Goal: Task Accomplishment & Management: Manage account settings

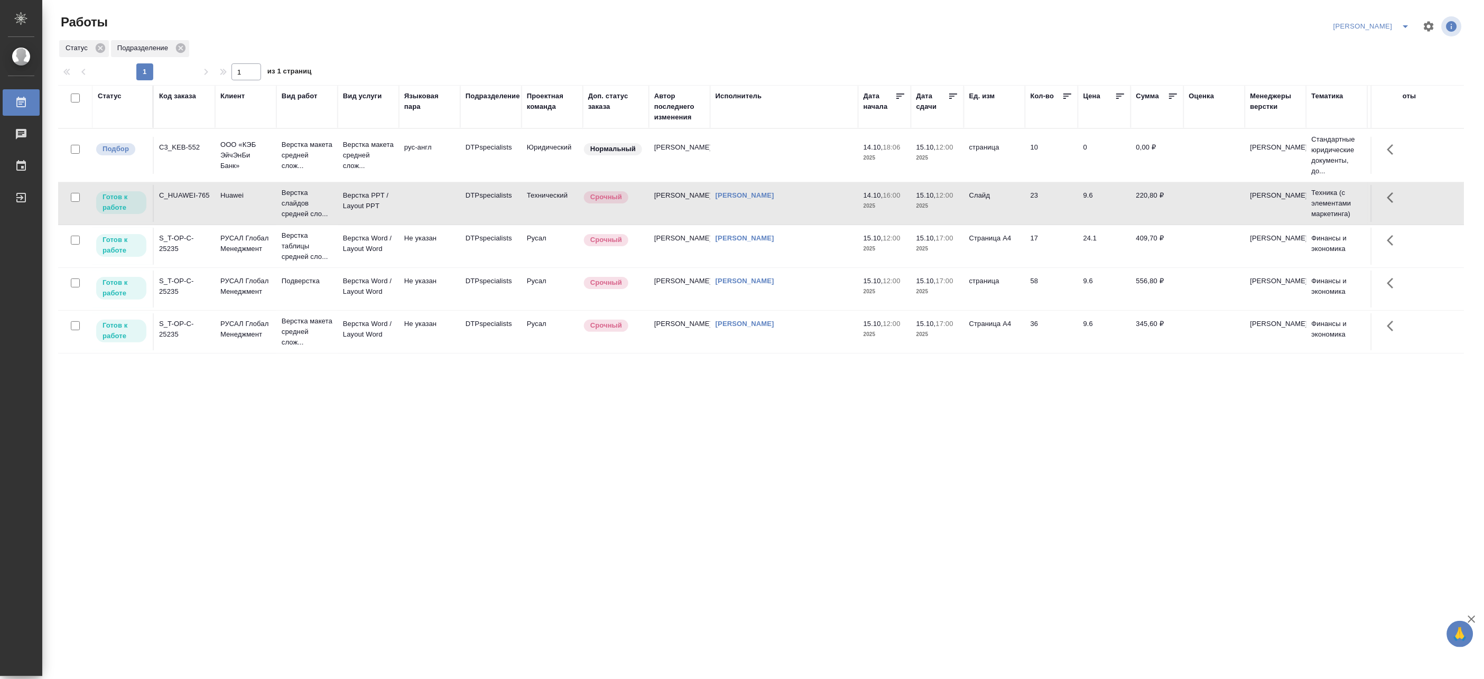
click at [445, 161] on td "рус-англ" at bounding box center [429, 155] width 61 height 37
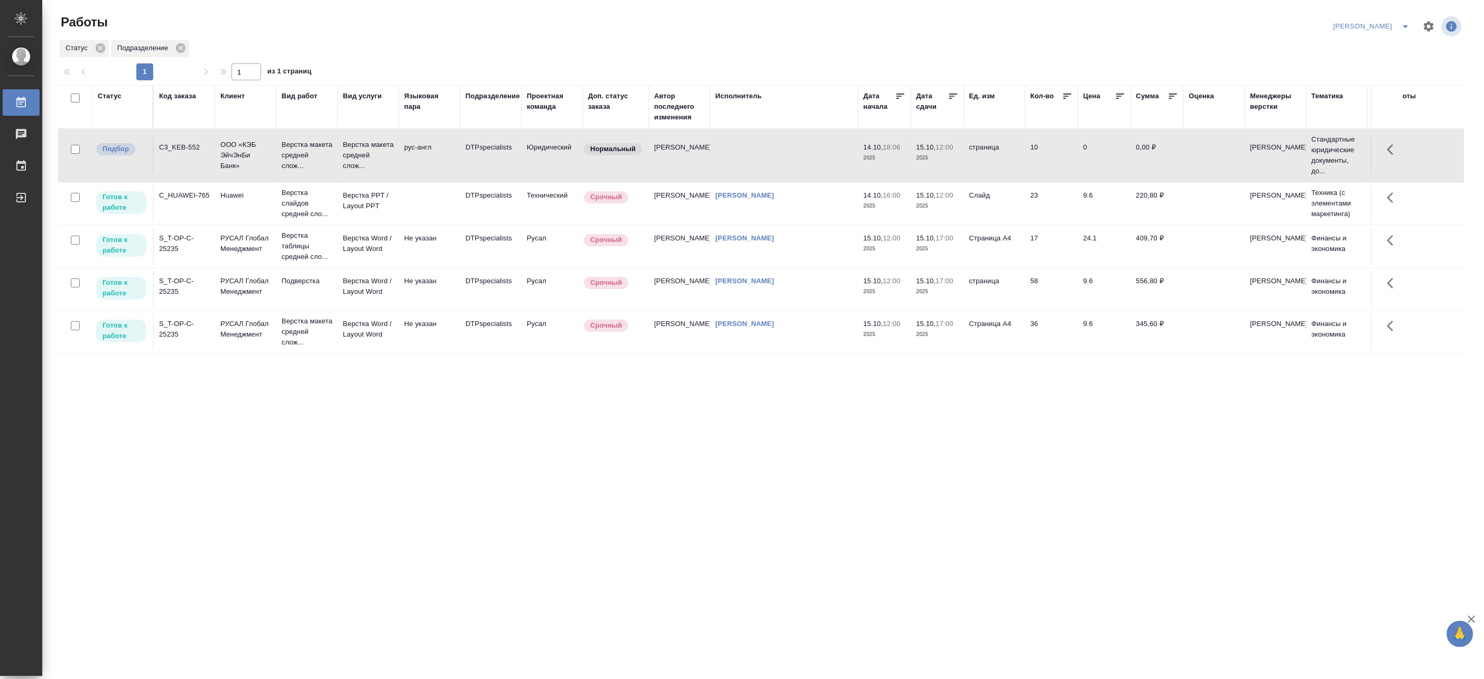
click at [445, 161] on td "рус-англ" at bounding box center [429, 155] width 61 height 37
click at [295, 213] on p "Верстка слайдов средней сло..." at bounding box center [307, 204] width 51 height 32
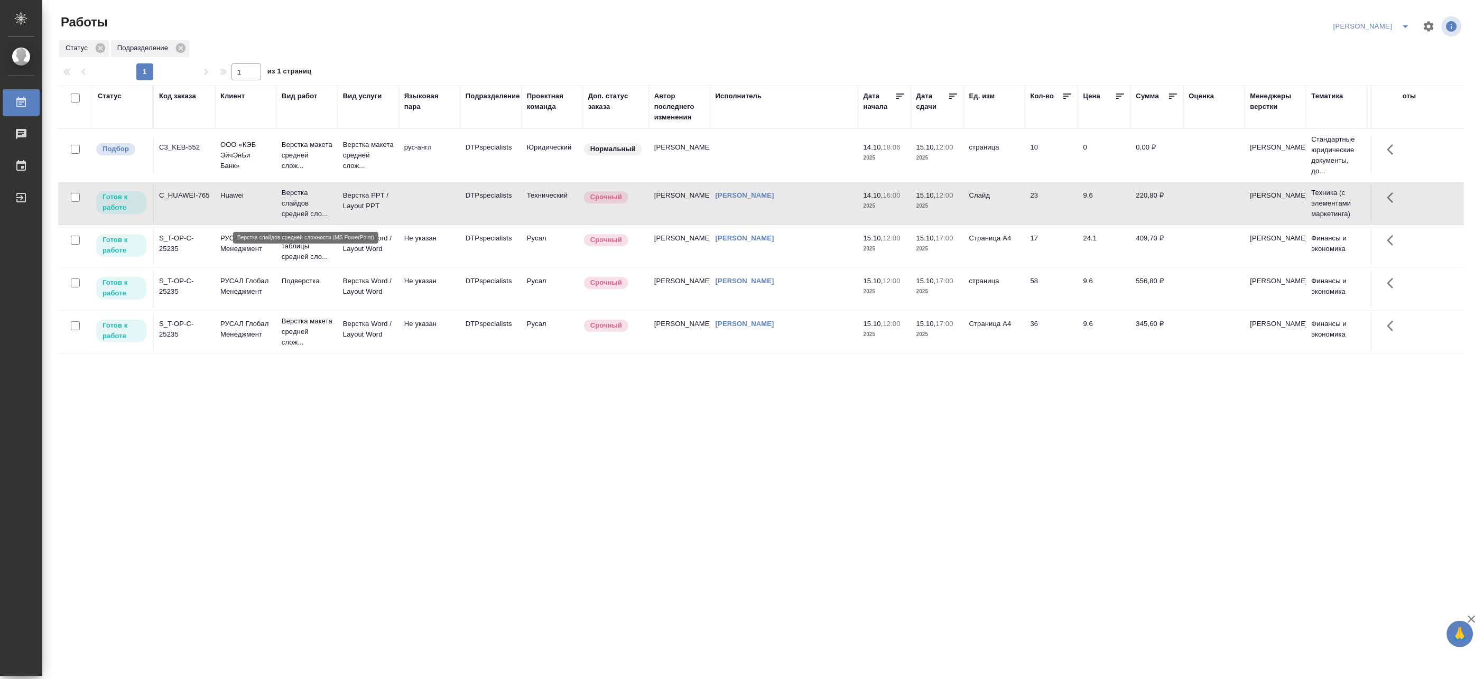
click at [295, 213] on p "Верстка слайдов средней сло..." at bounding box center [307, 204] width 51 height 32
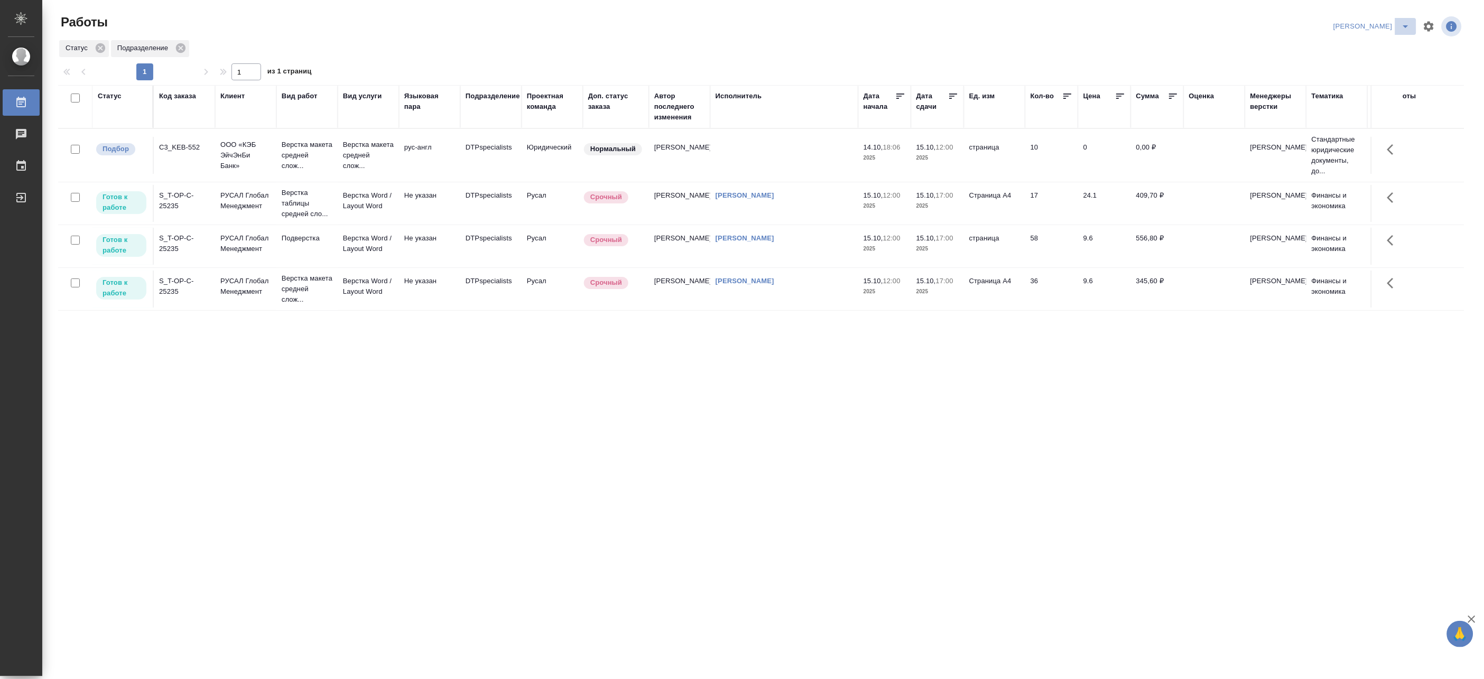
click at [1364, 22] on icon "split button" at bounding box center [1405, 26] width 13 height 13
click at [1337, 82] on li "Ждемс" at bounding box center [1365, 81] width 101 height 17
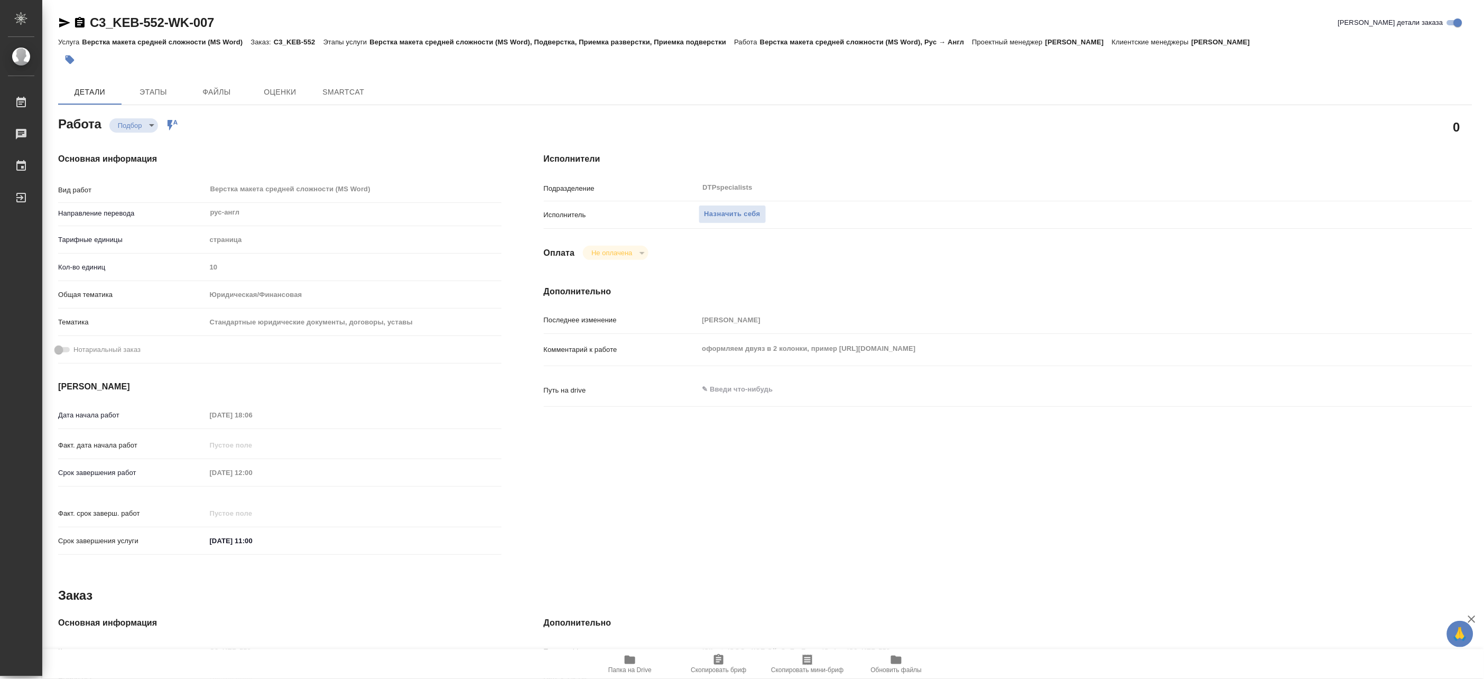
type textarea "x"
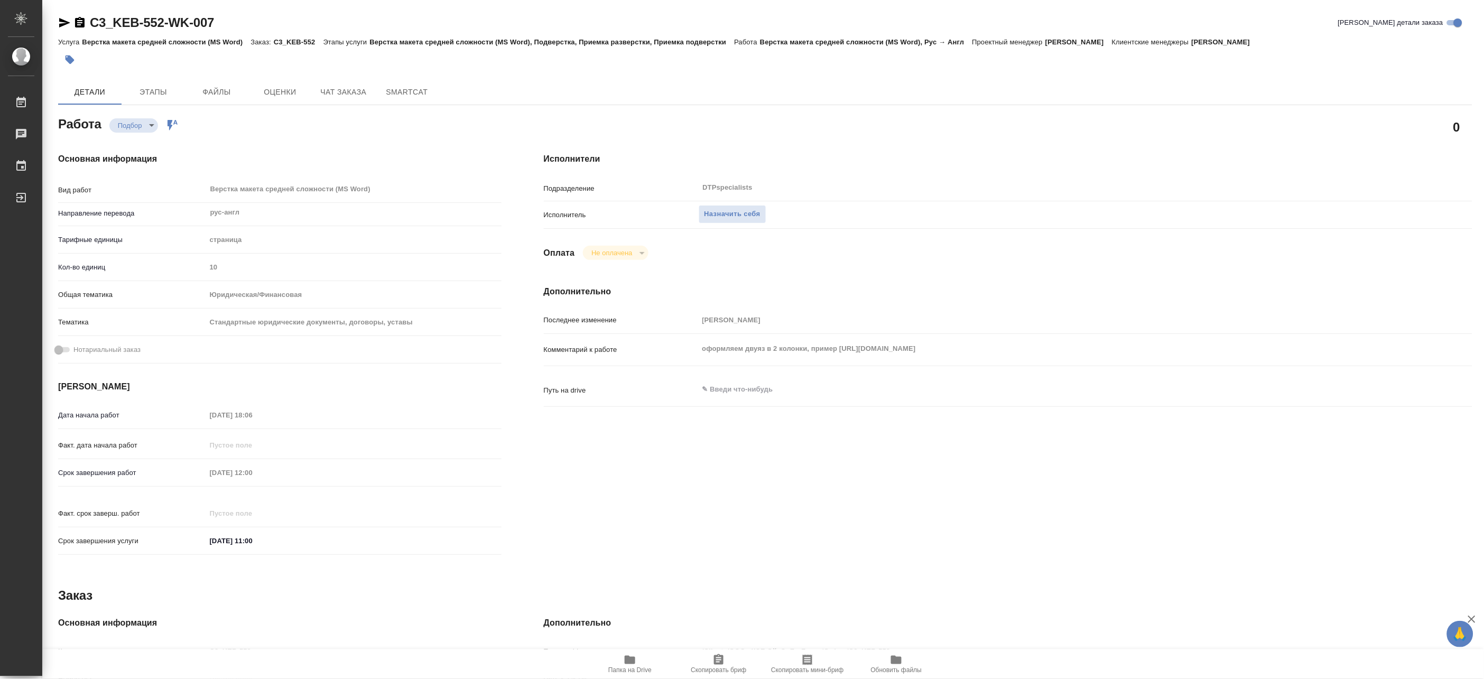
type textarea "x"
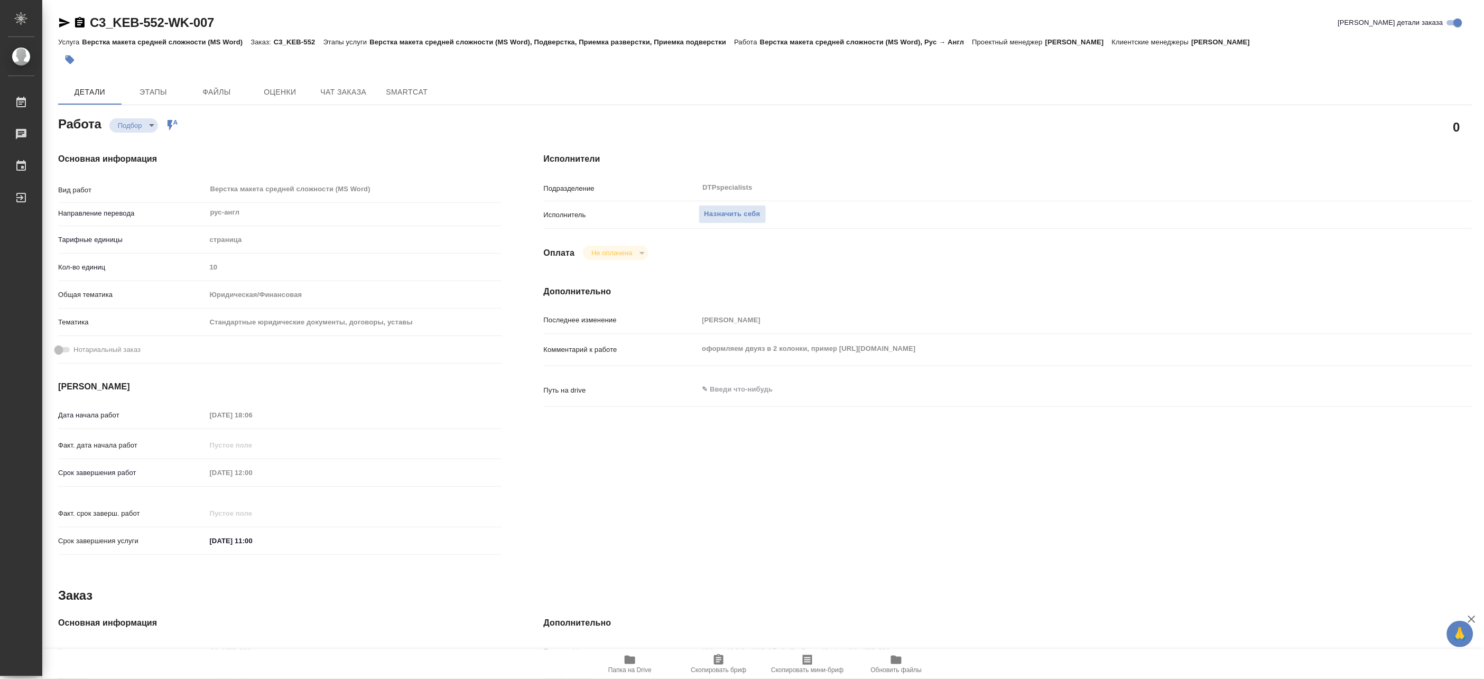
type textarea "x"
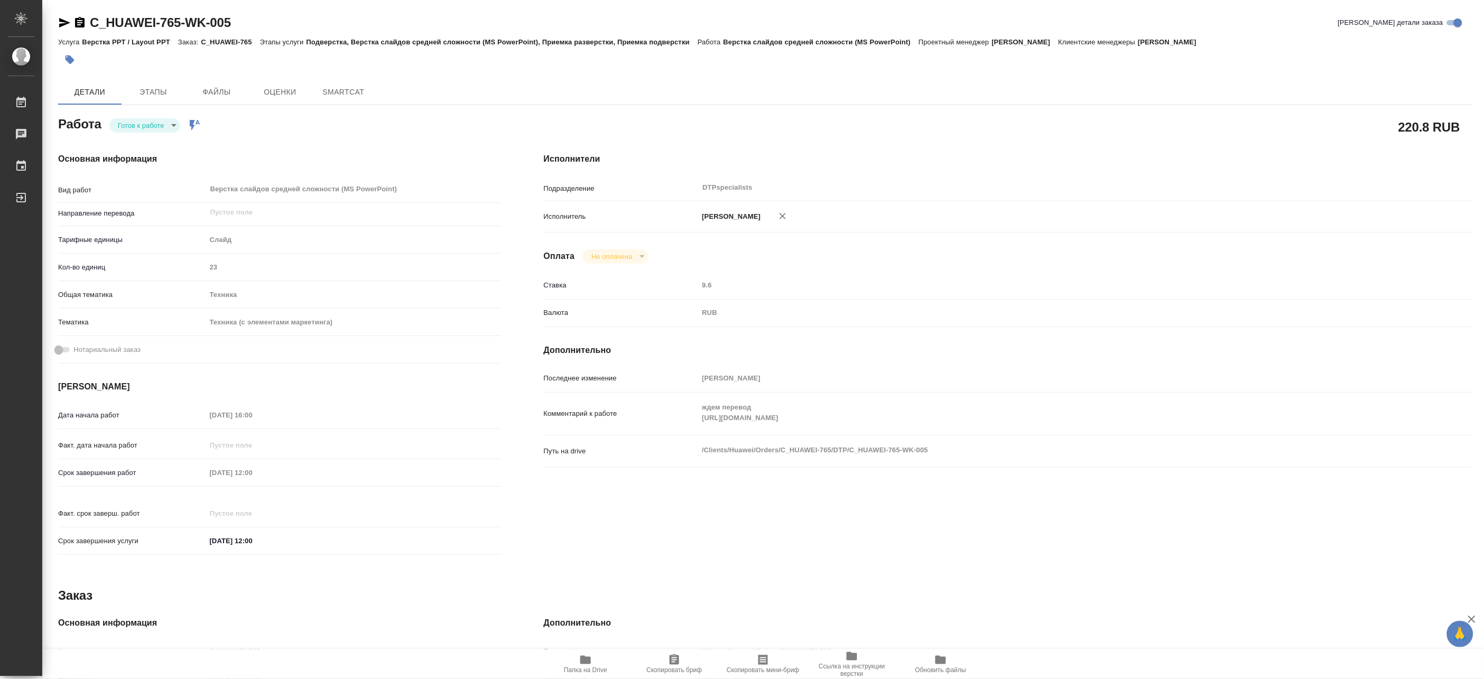
type textarea "x"
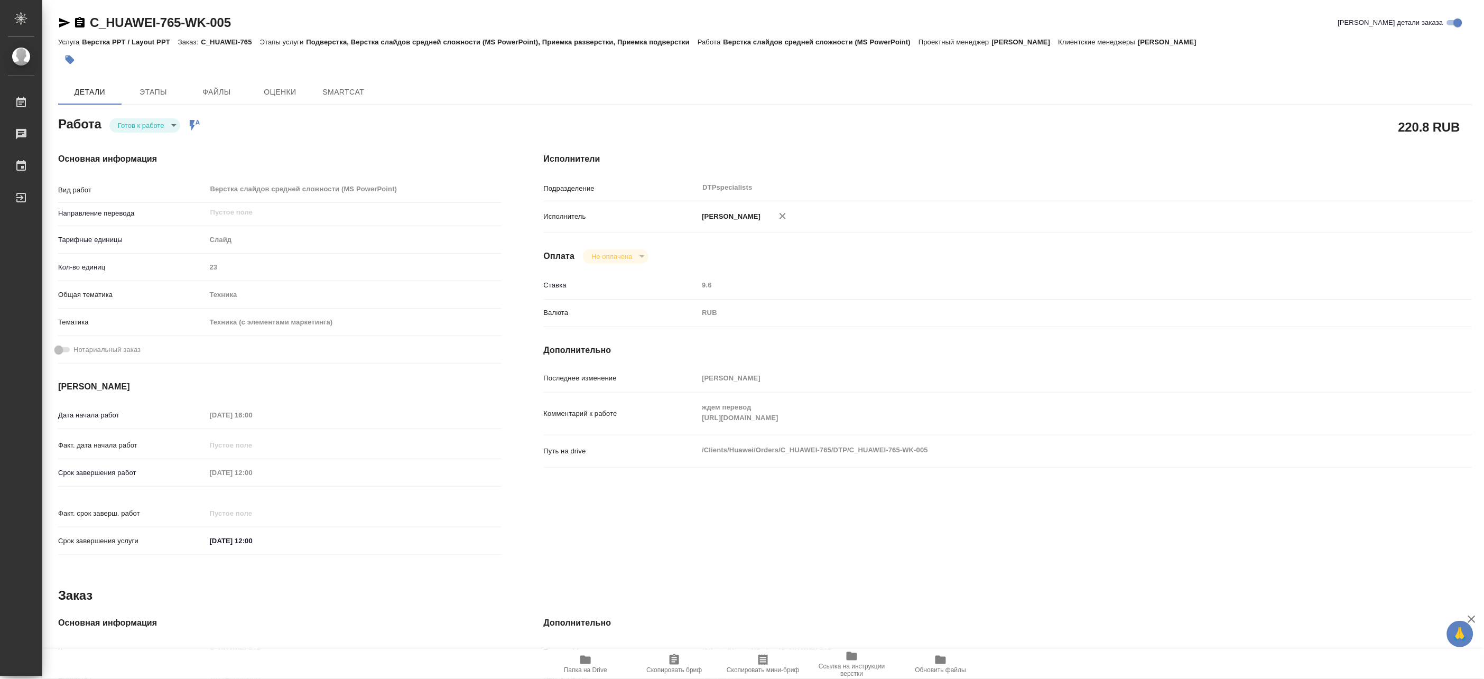
type textarea "x"
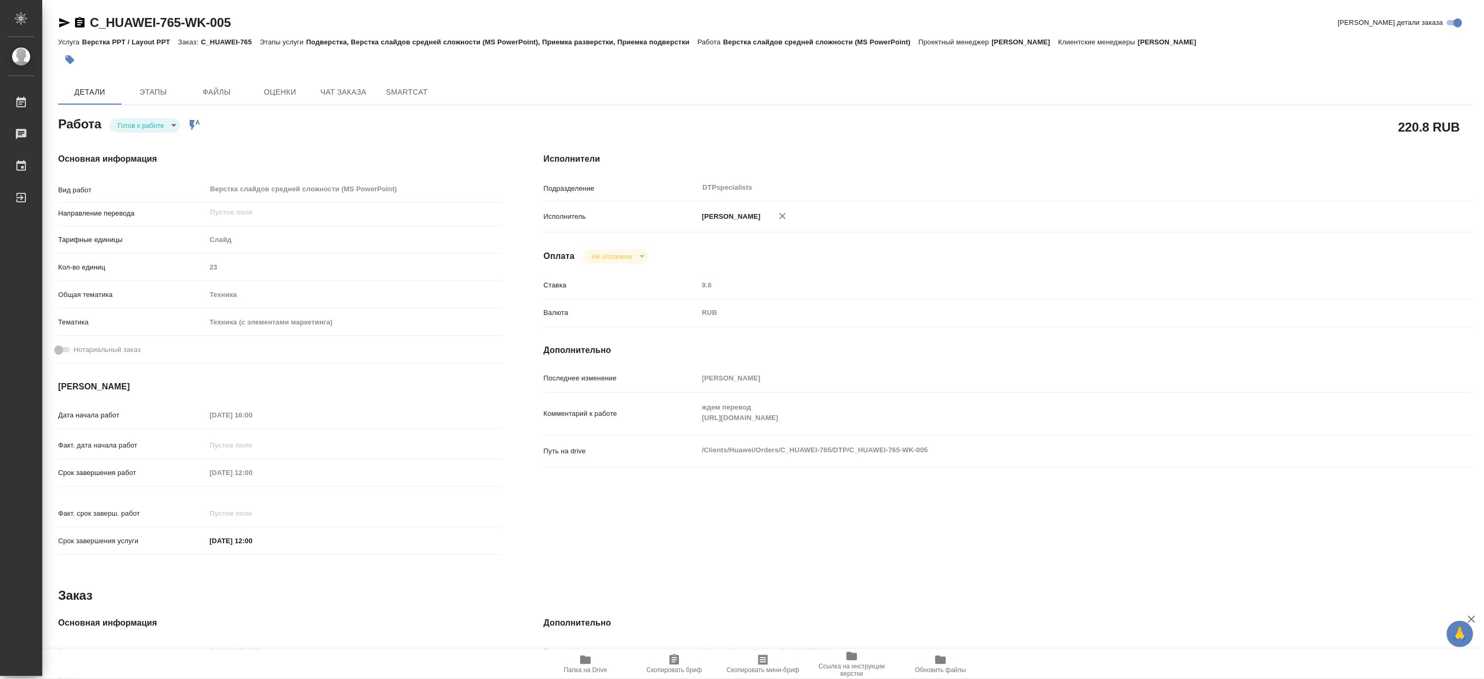
click at [590, 668] on span "Папка на Drive" at bounding box center [585, 669] width 43 height 7
type textarea "x"
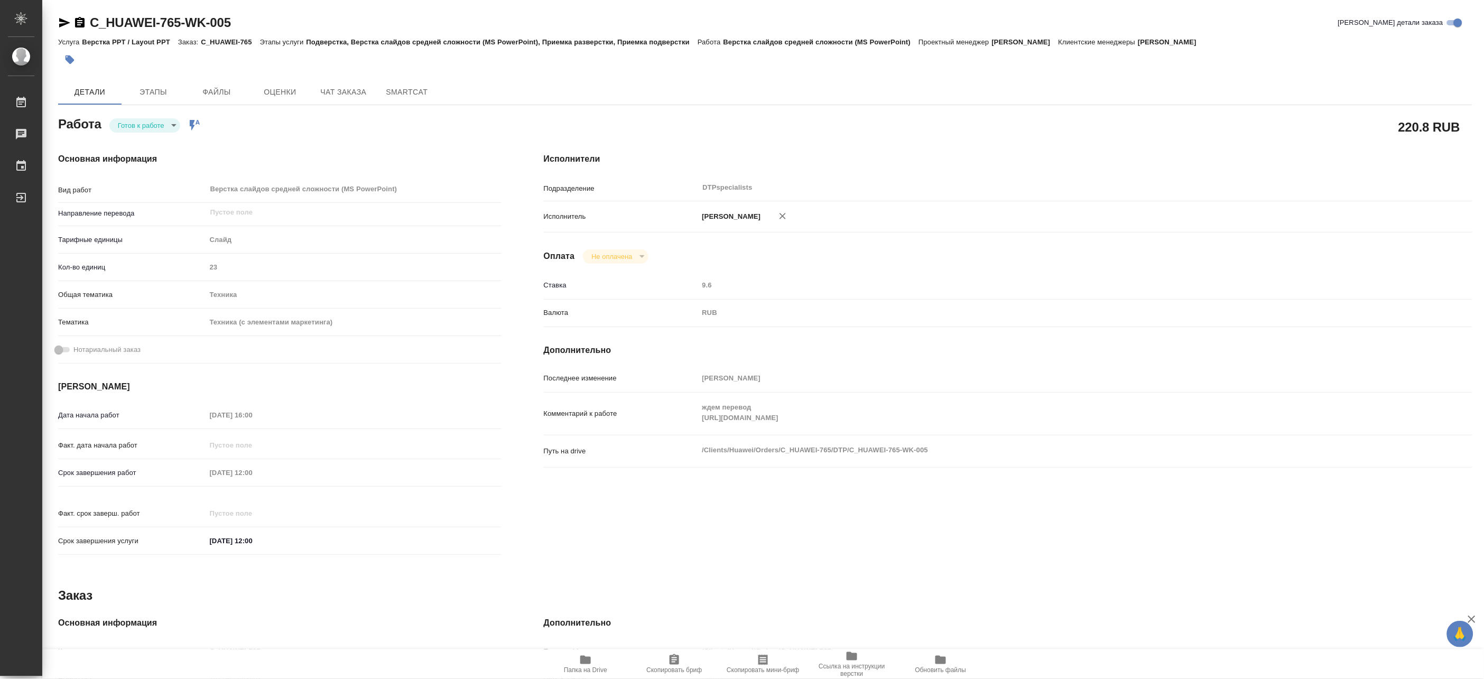
type textarea "x"
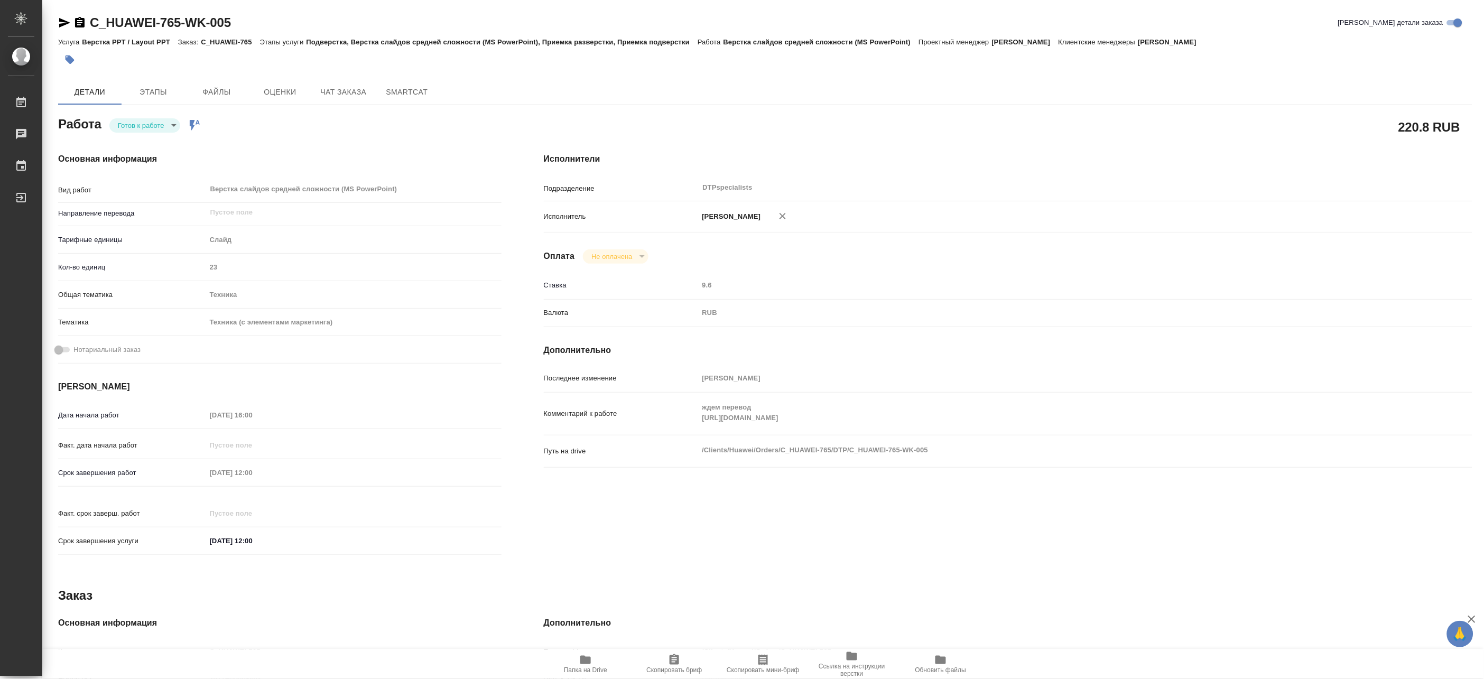
type textarea "x"
click at [688, 425] on div "Комментарий к работе ждем перевод https://drive.awatera.com/s/k6BoaCBBdCEq3xt x" at bounding box center [1008, 414] width 928 height 34
click at [596, 656] on span "Папка на Drive" at bounding box center [585, 664] width 76 height 20
click at [577, 654] on span "Папка на Drive" at bounding box center [585, 664] width 76 height 20
type textarea "x"
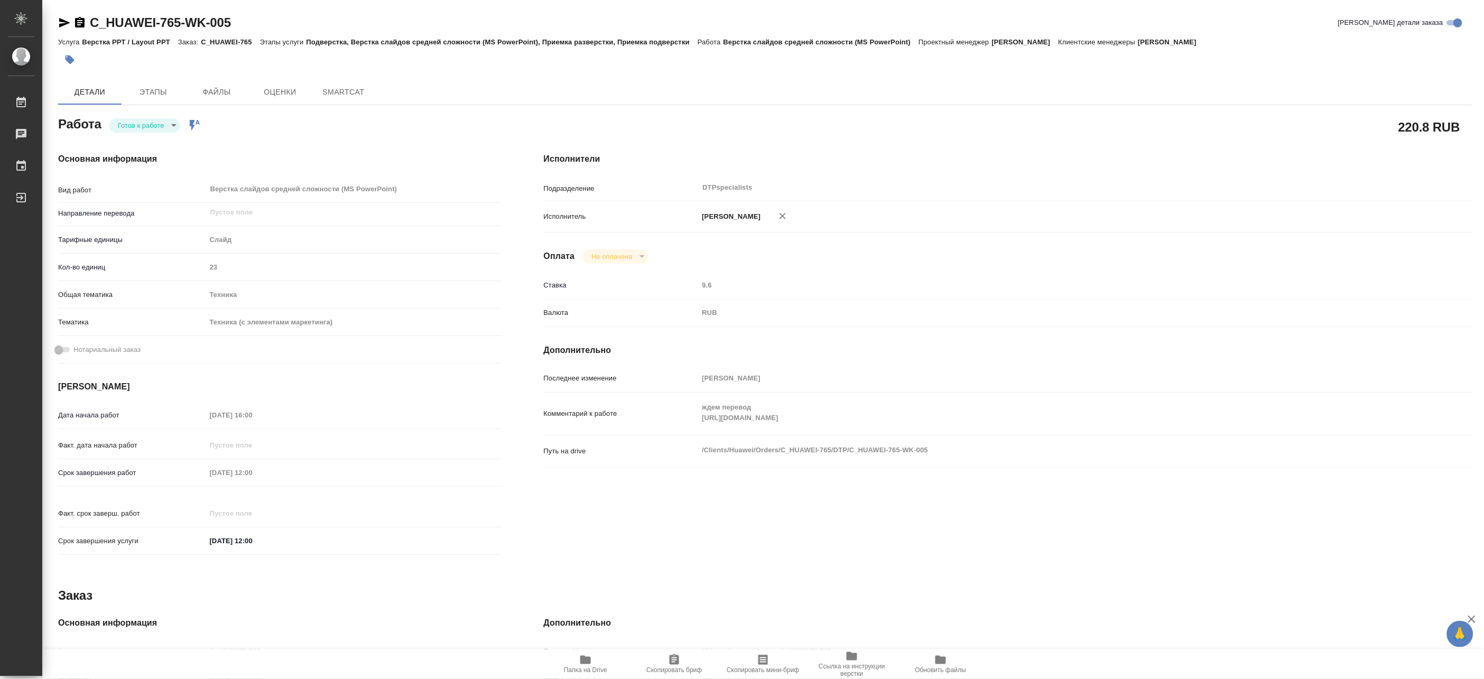
type textarea "x"
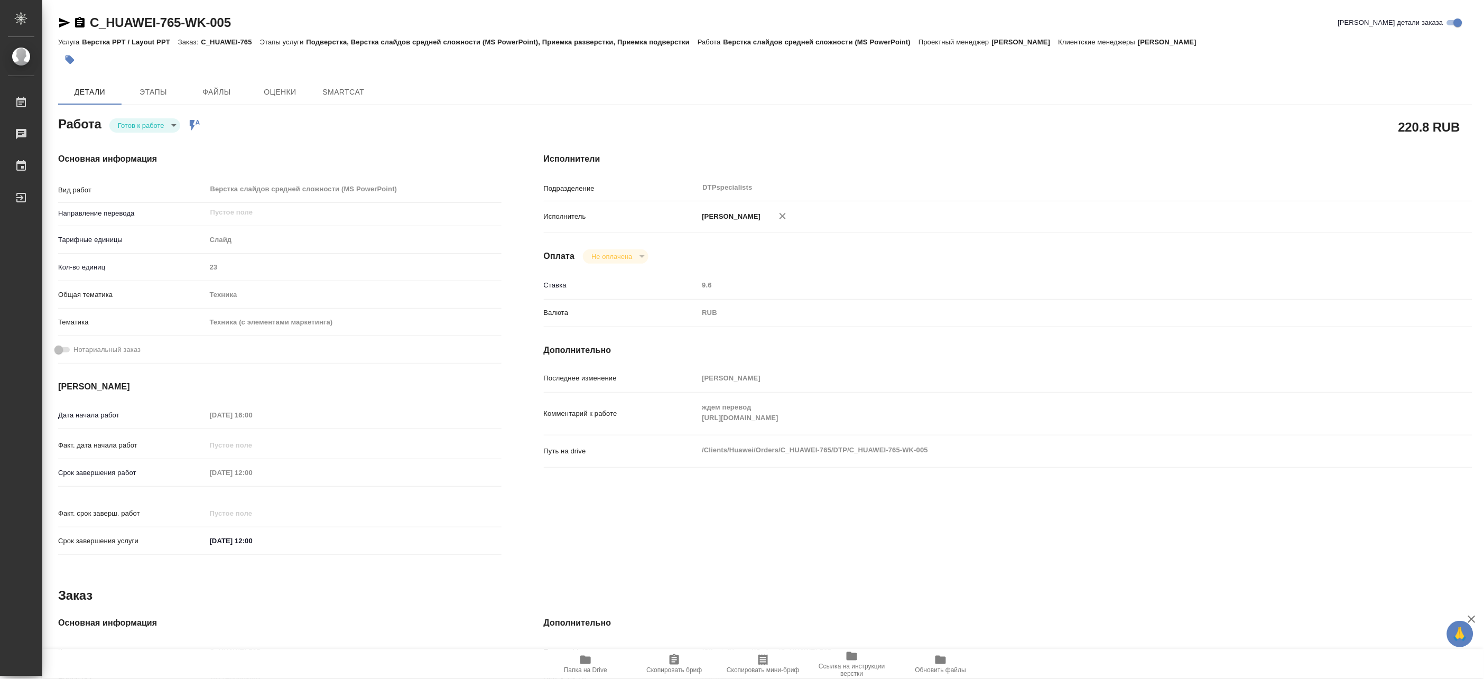
type textarea "x"
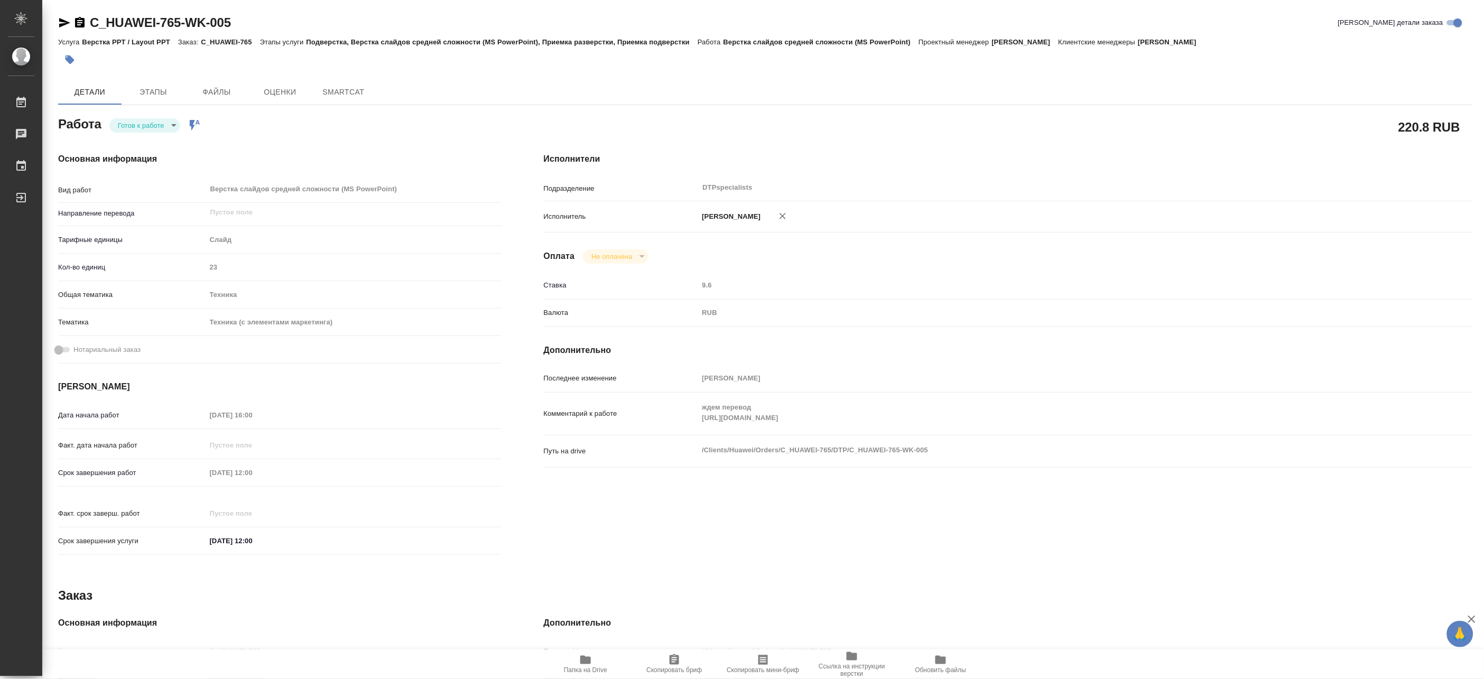
type textarea "x"
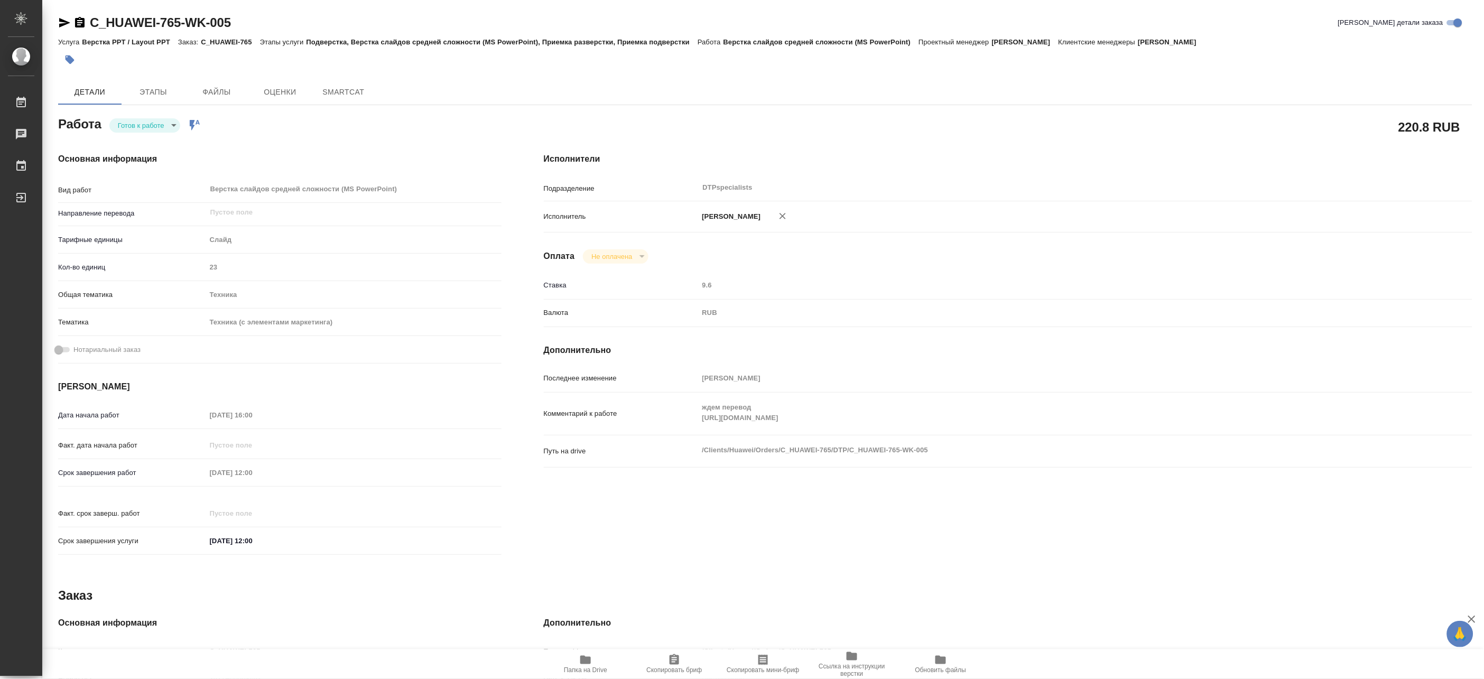
type textarea "x"
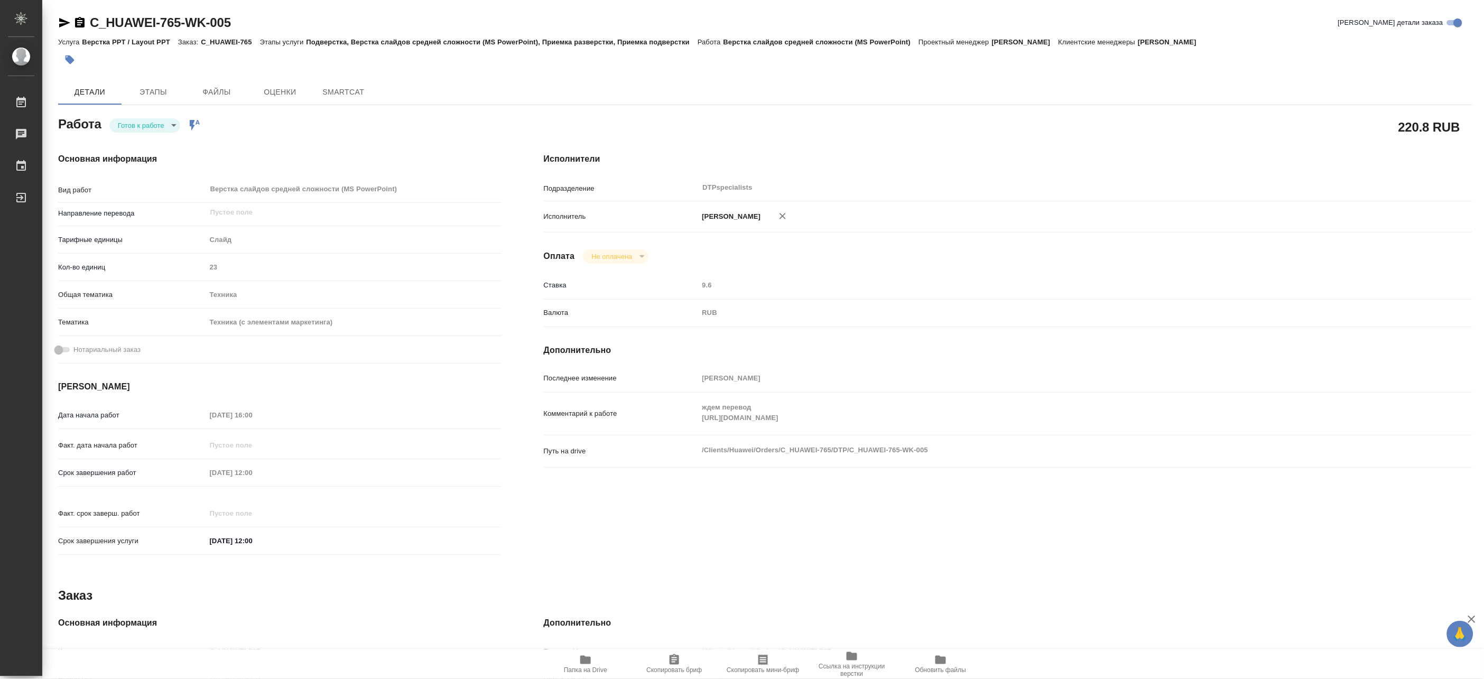
type textarea "x"
click at [136, 122] on body "🙏 .cls-1 fill:#fff; AWATERA Matveeva Maria Работы Чаты График Выйти C_HUAWEI-76…" at bounding box center [742, 339] width 1484 height 679
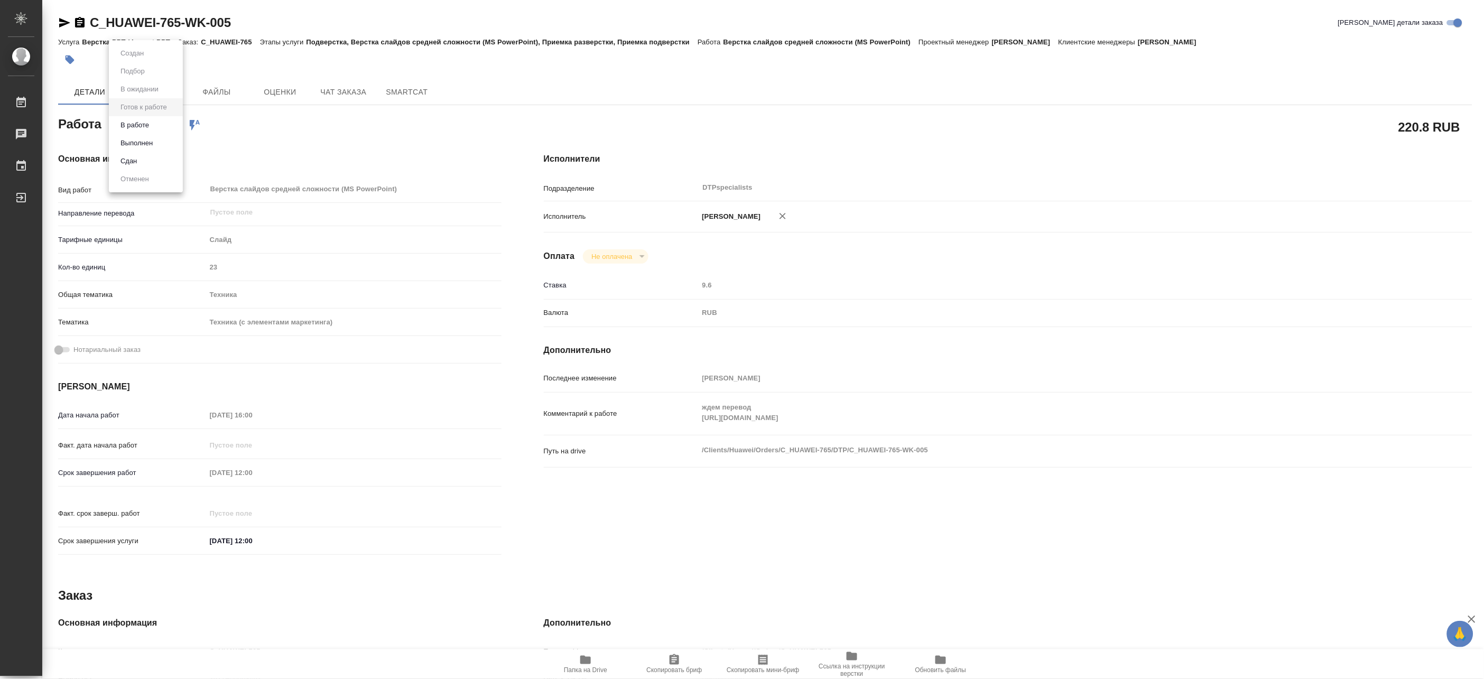
type textarea "x"
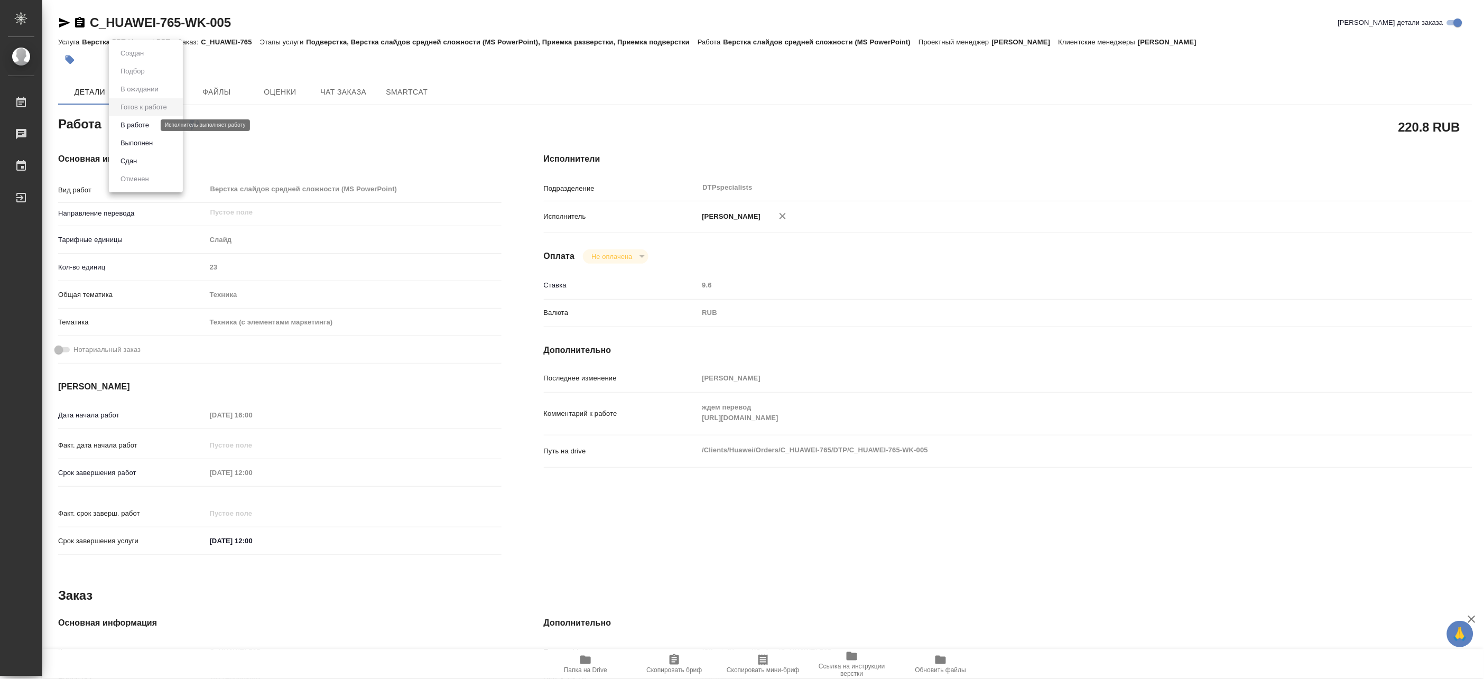
click at [135, 125] on button "В работе" at bounding box center [134, 125] width 35 height 12
type textarea "x"
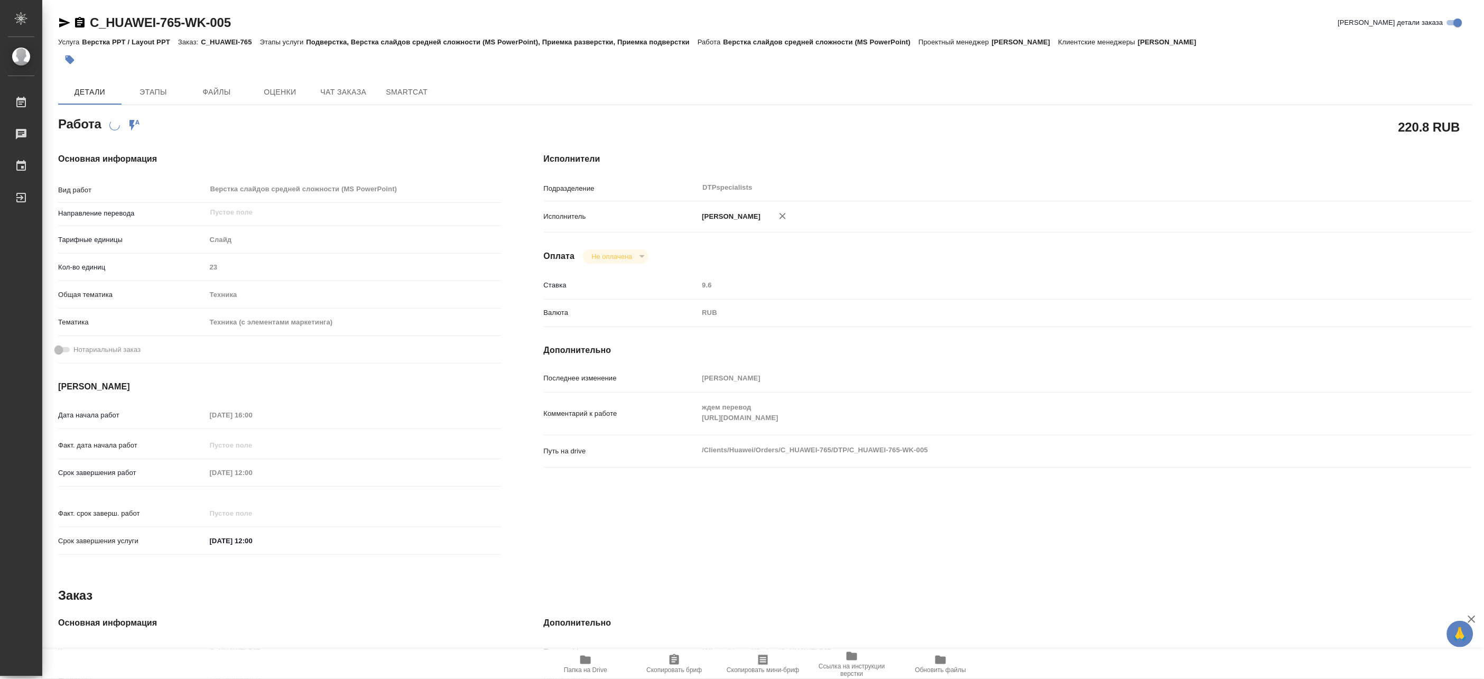
type textarea "x"
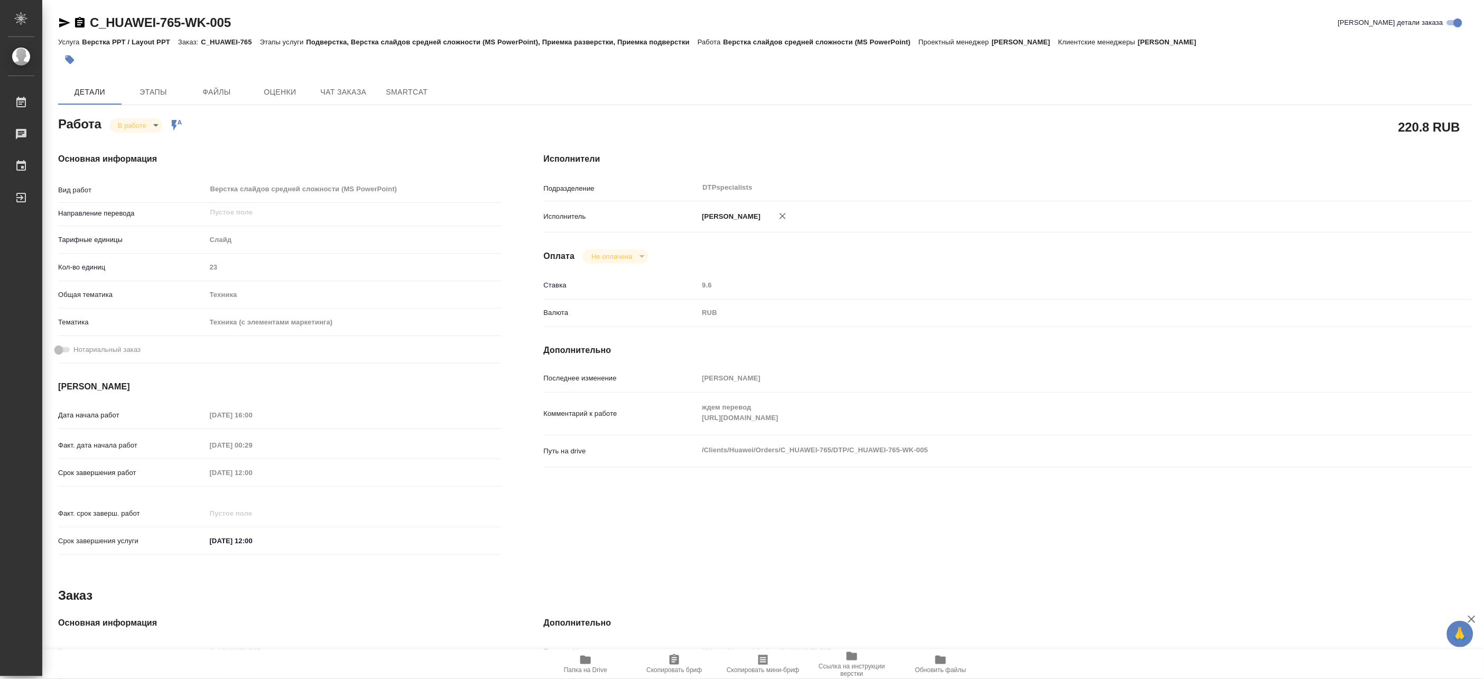
type textarea "x"
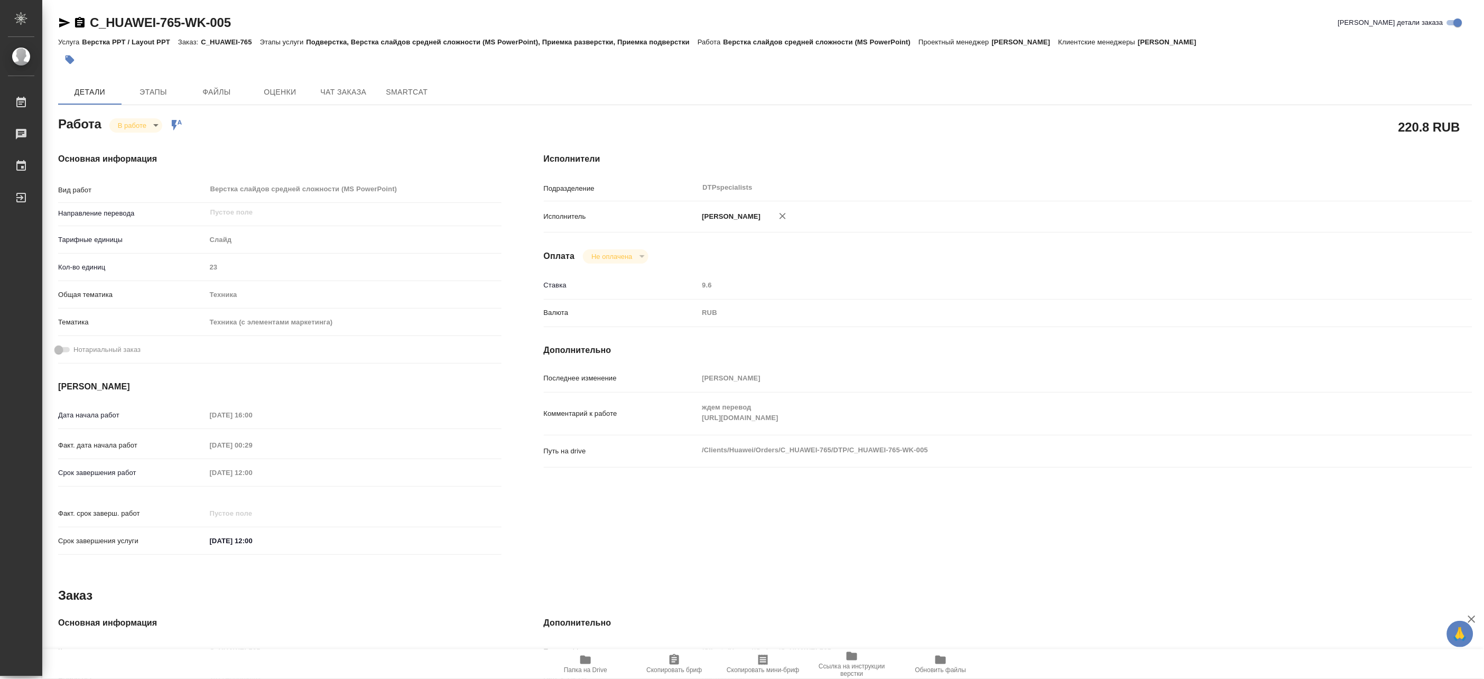
type textarea "x"
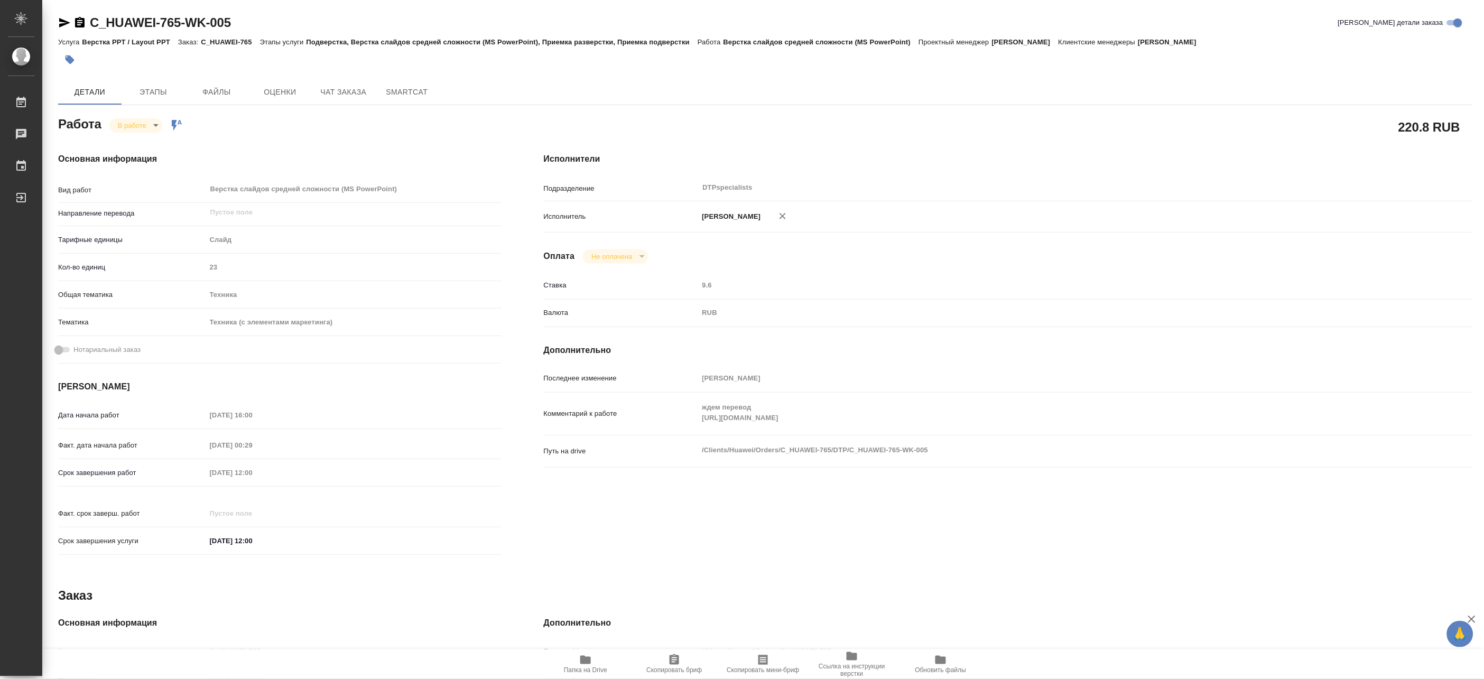
type textarea "x"
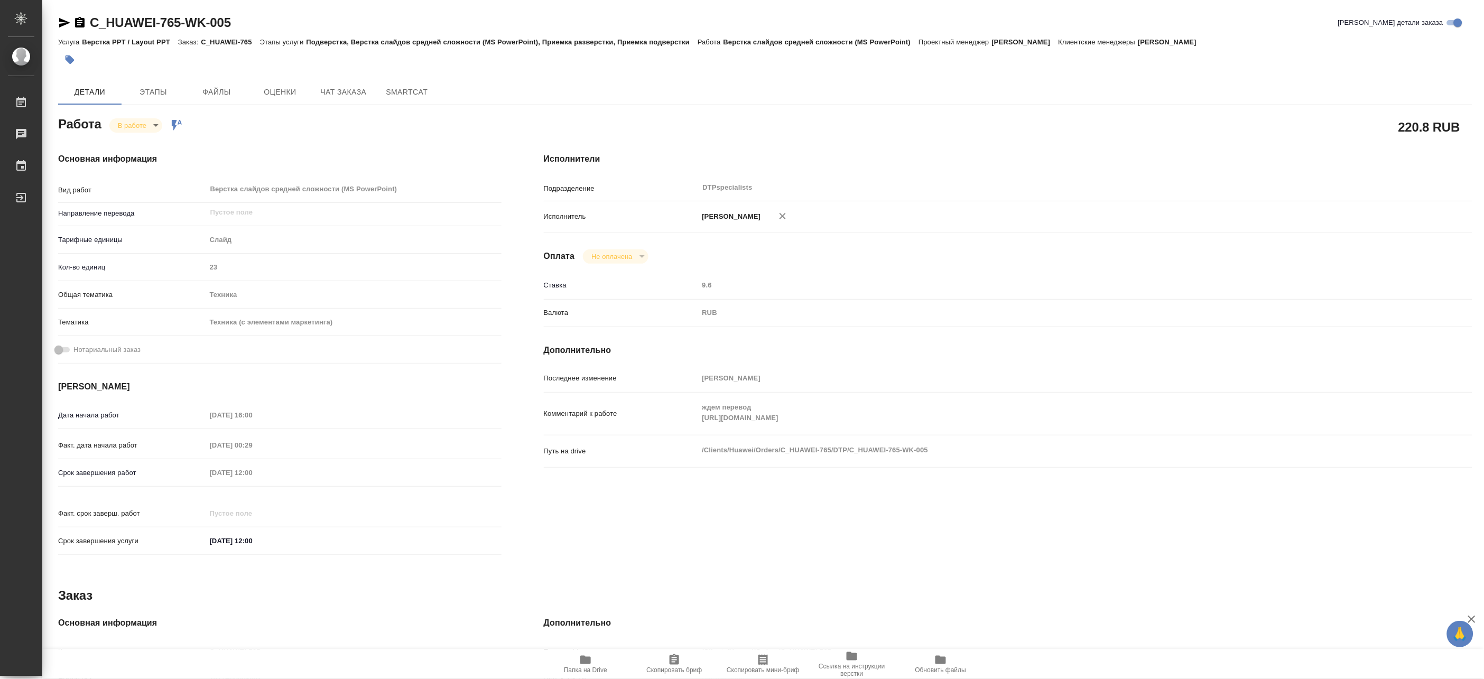
type textarea "x"
